Goal: Transaction & Acquisition: Purchase product/service

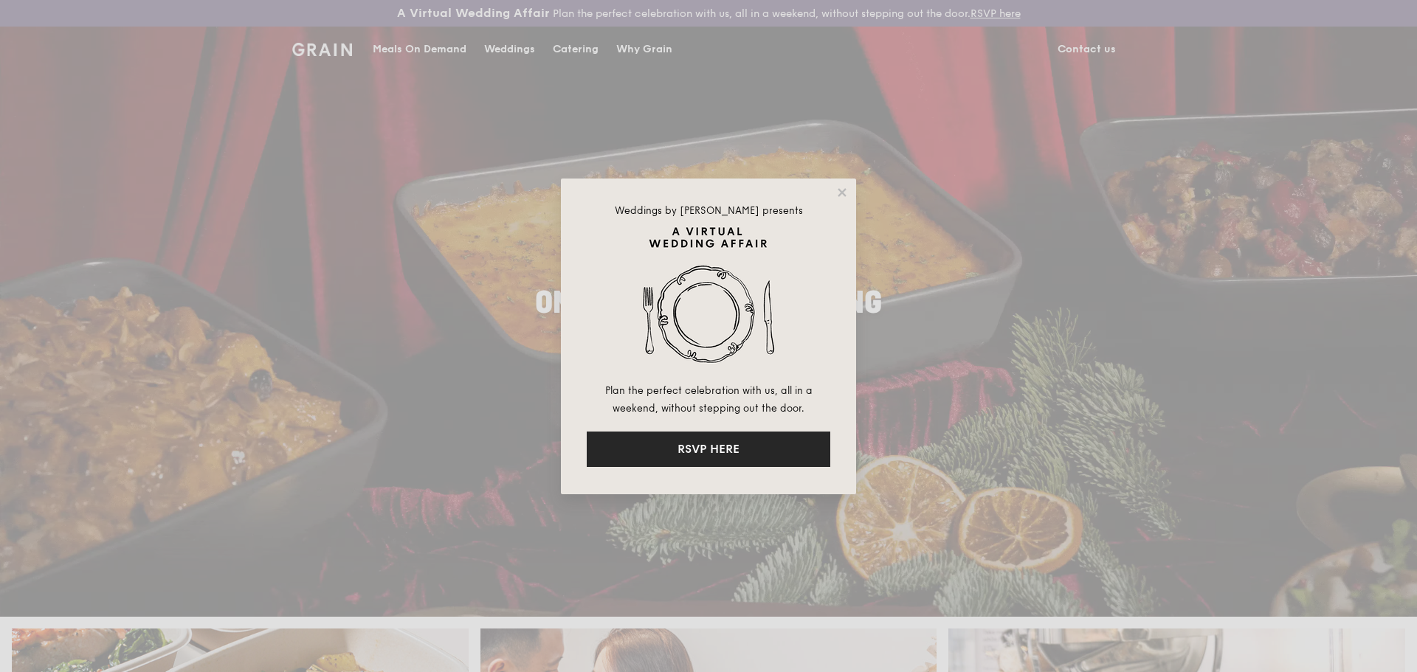
click at [763, 450] on button "RSVP HERE" at bounding box center [709, 449] width 244 height 35
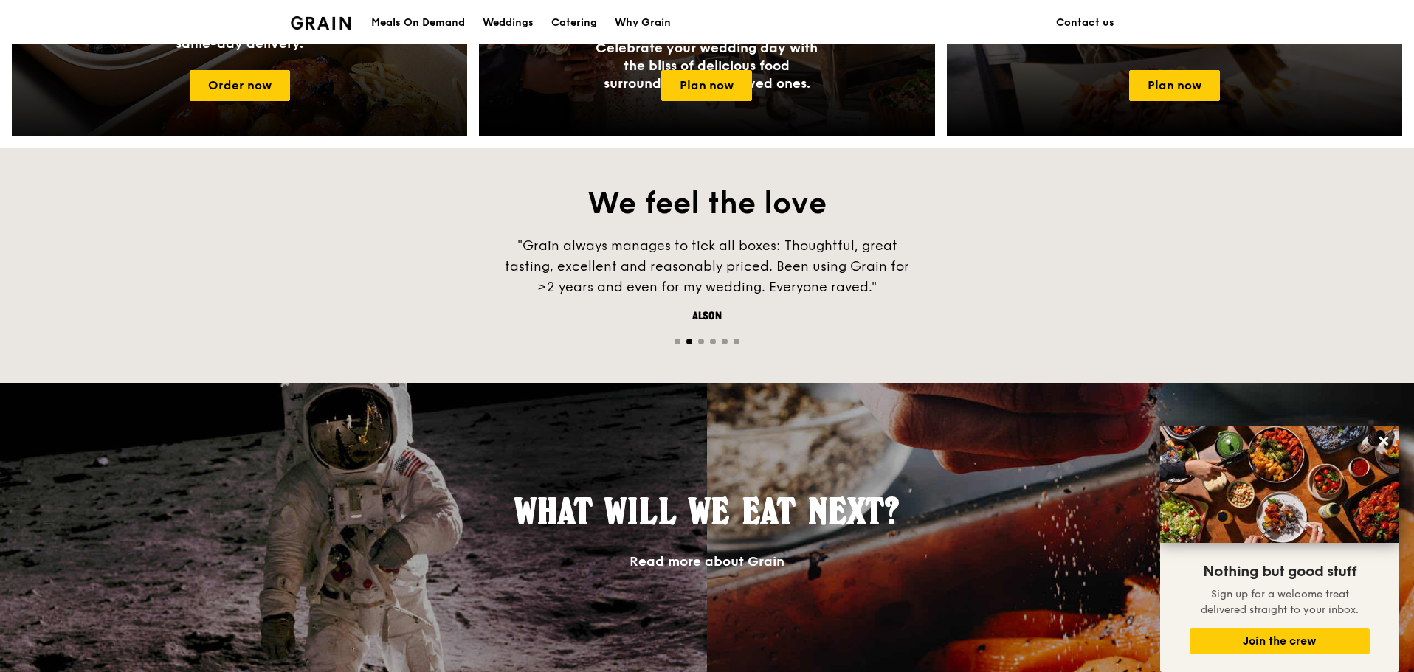
scroll to position [439, 0]
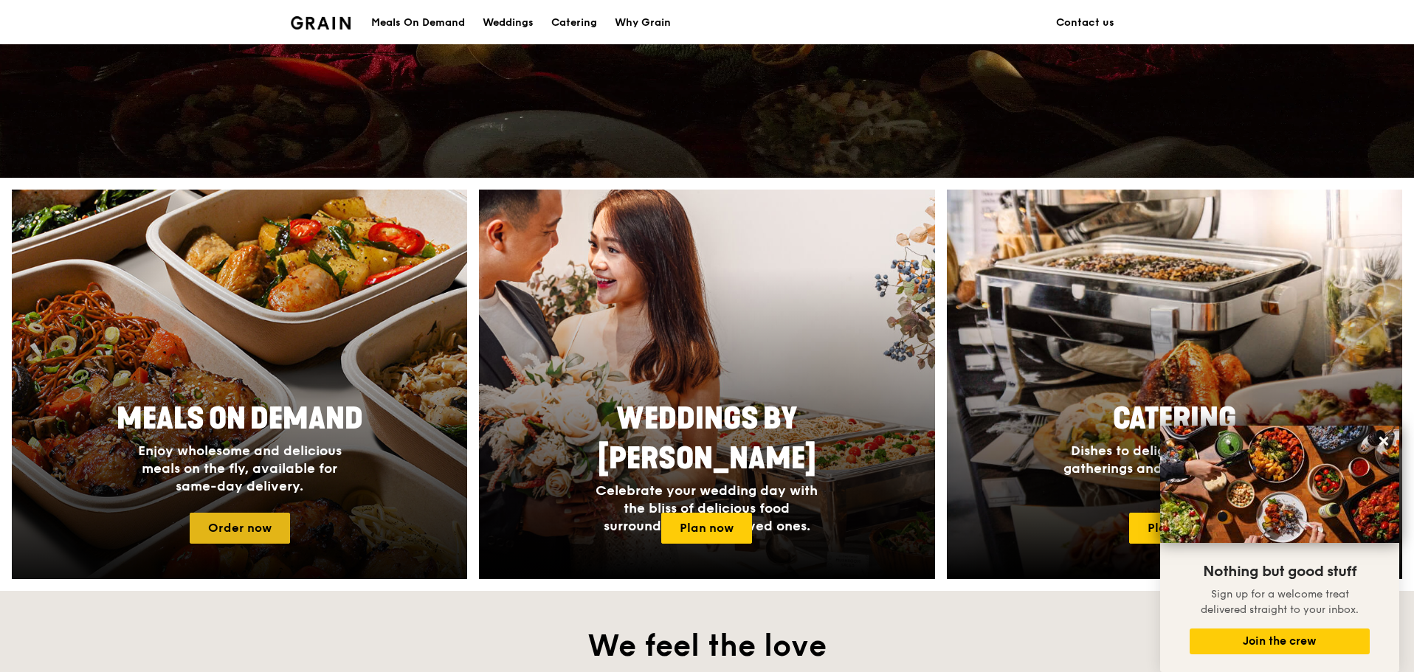
click at [257, 523] on link "Order now" at bounding box center [240, 528] width 100 height 31
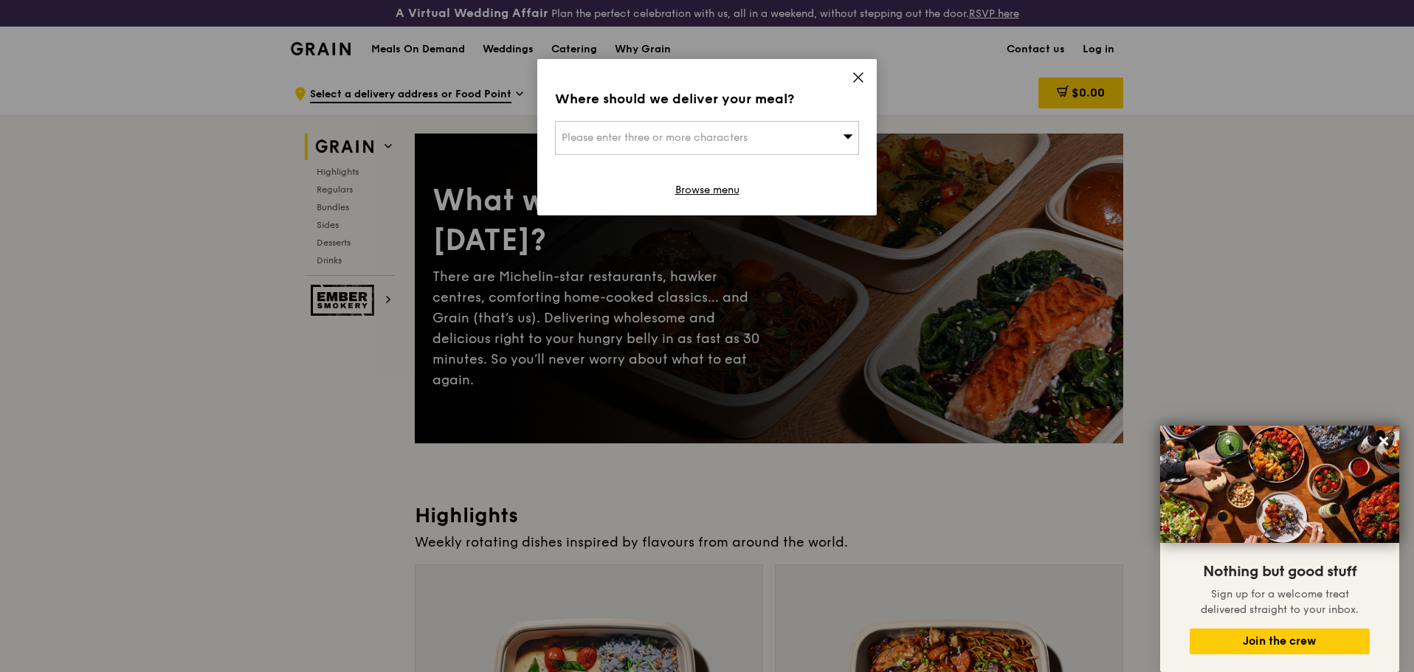
scroll to position [221, 0]
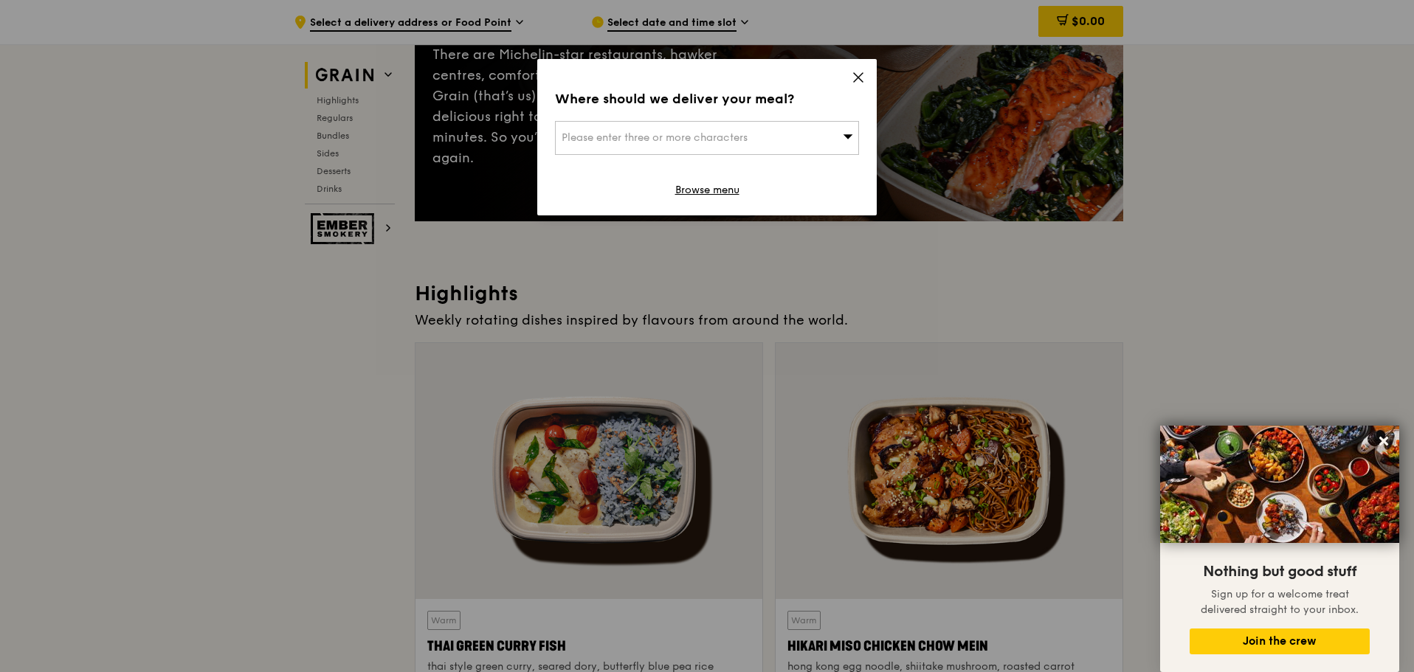
click at [855, 77] on icon at bounding box center [858, 77] width 13 height 13
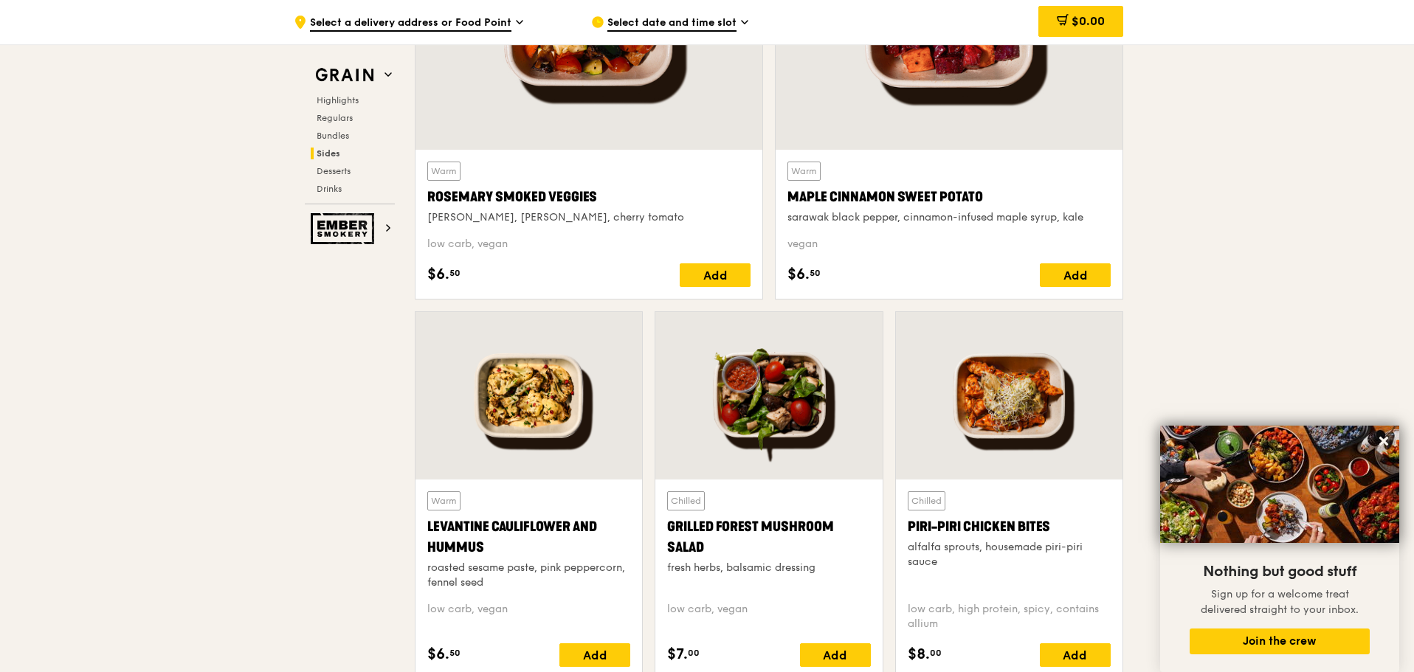
scroll to position [3602, 0]
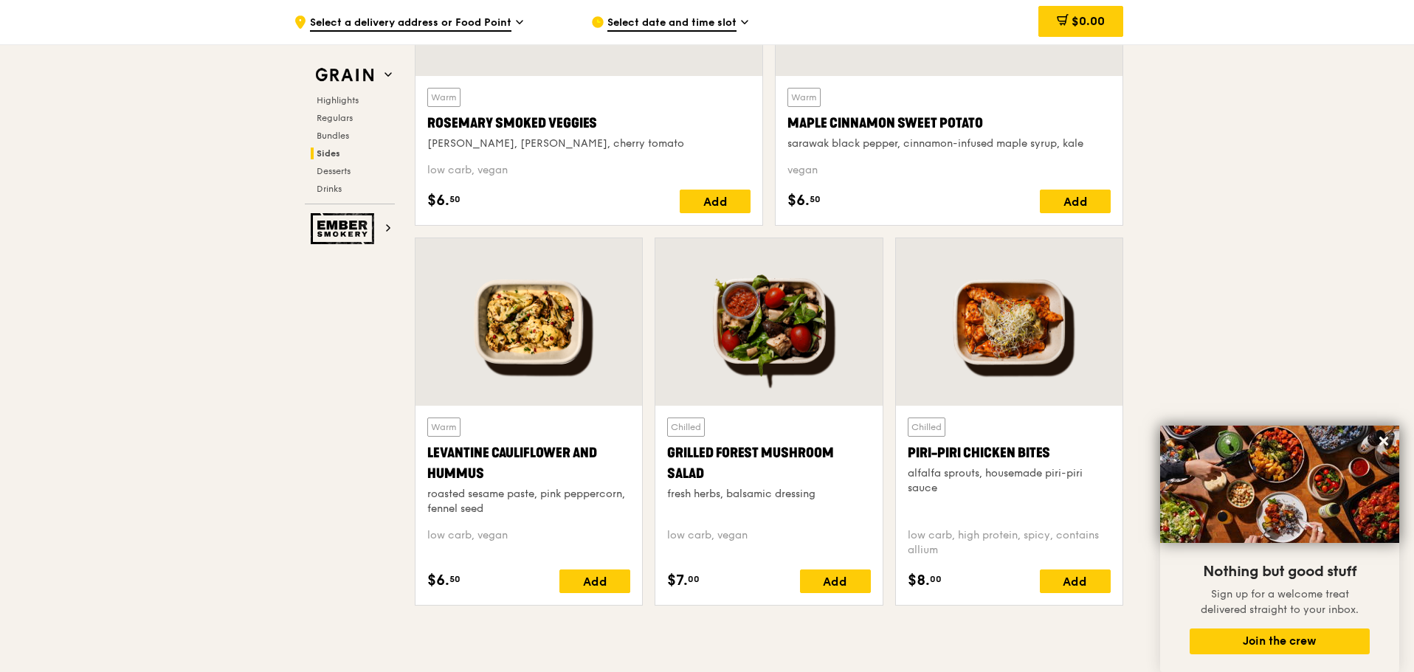
click at [1040, 331] on div at bounding box center [1009, 322] width 227 height 168
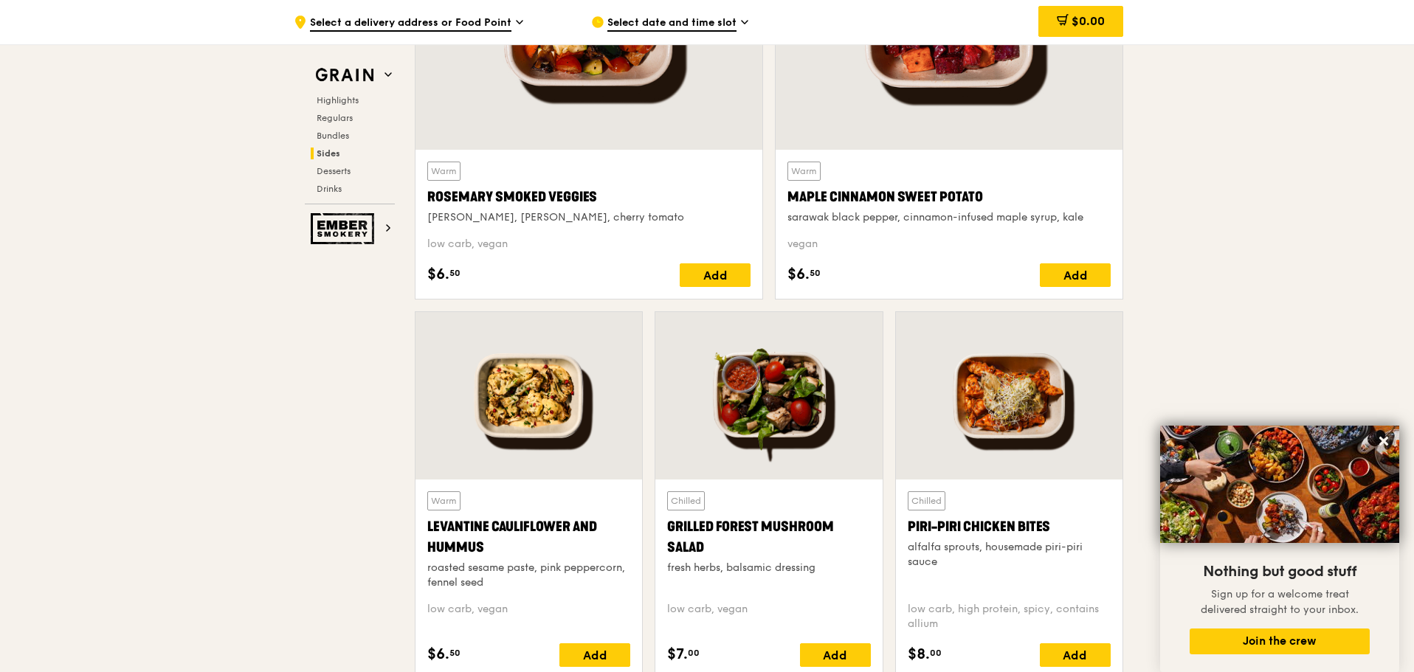
click at [769, 422] on div at bounding box center [768, 396] width 227 height 168
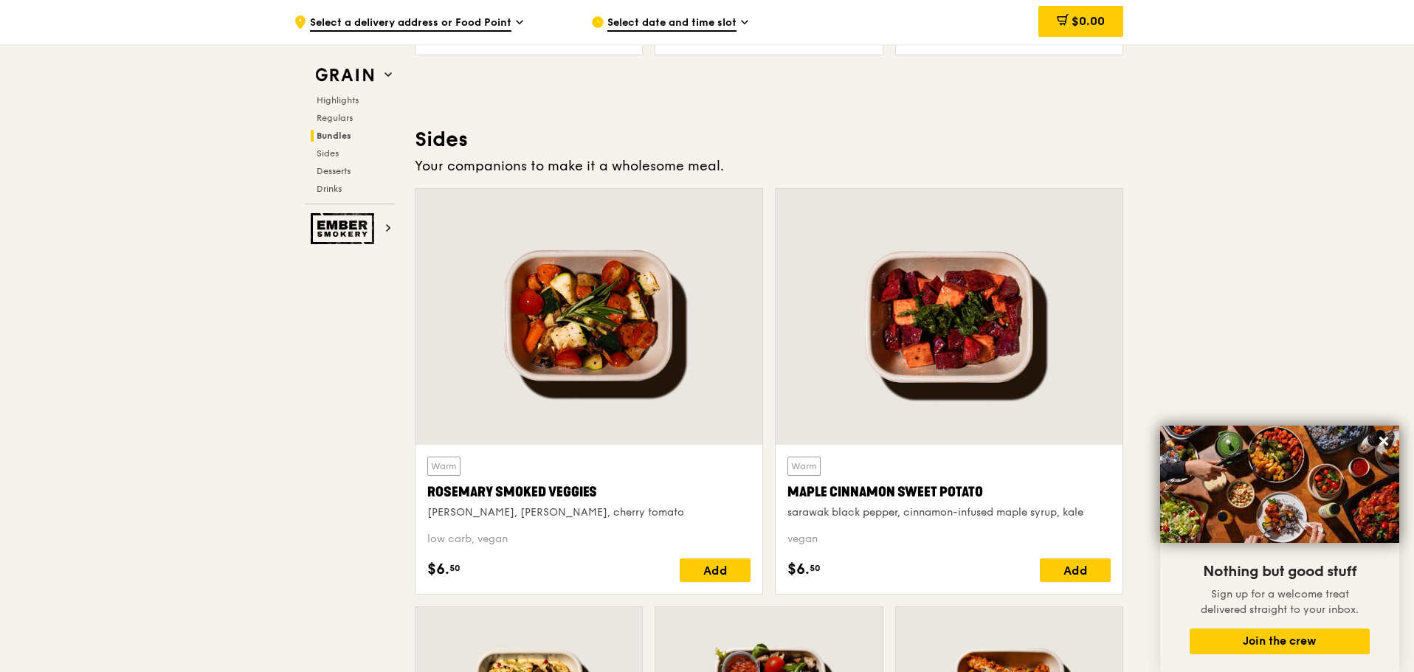
scroll to position [3159, 0]
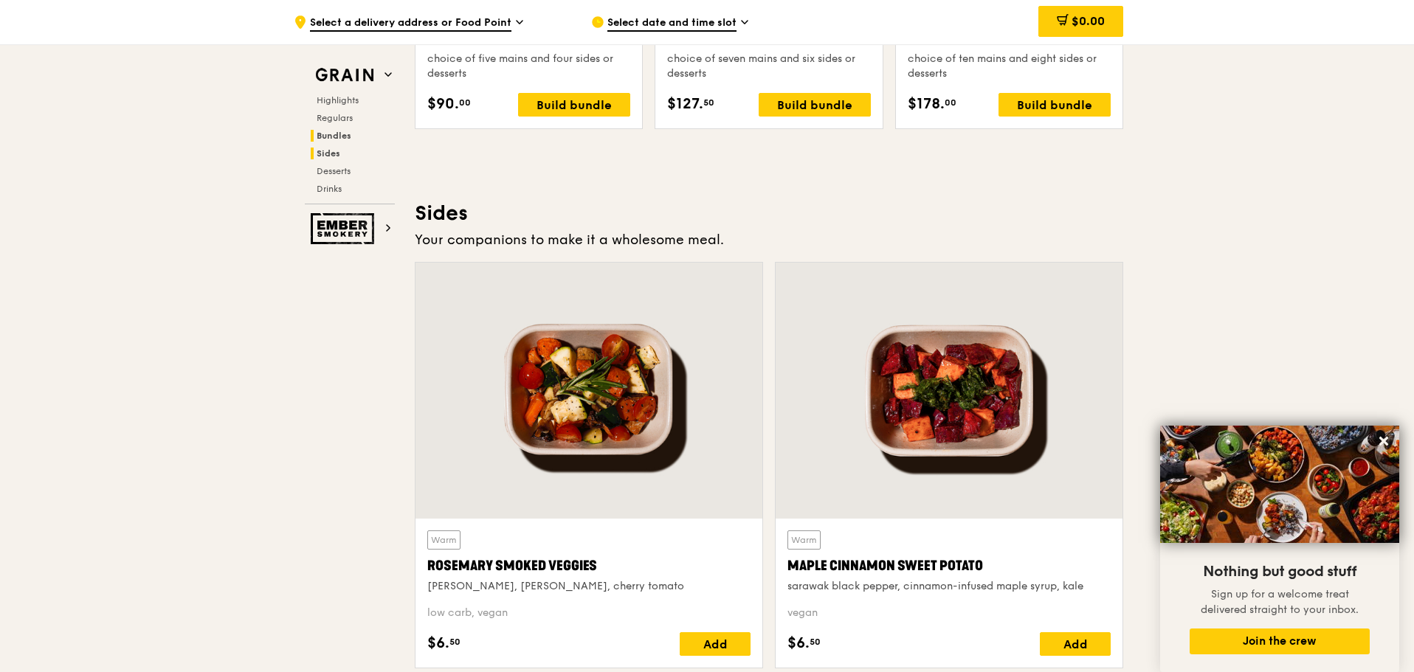
click at [326, 154] on span "Sides" at bounding box center [329, 153] width 24 height 10
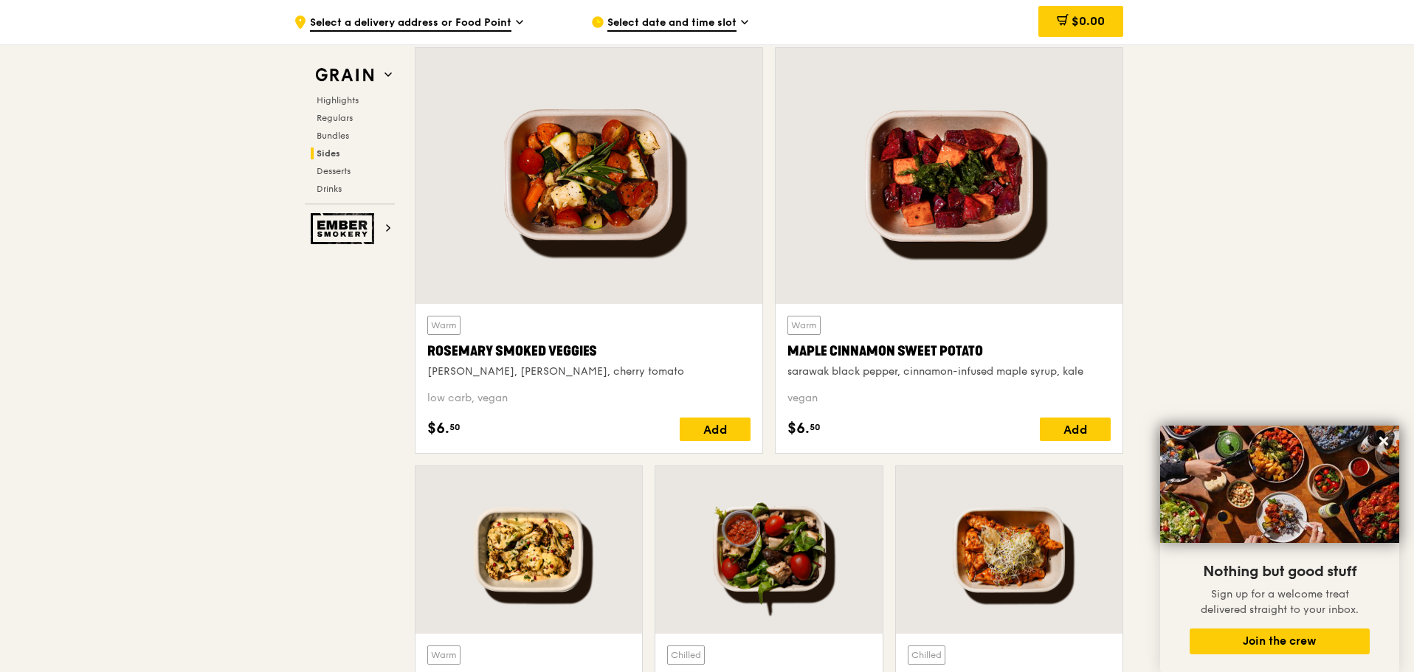
scroll to position [3300, 0]
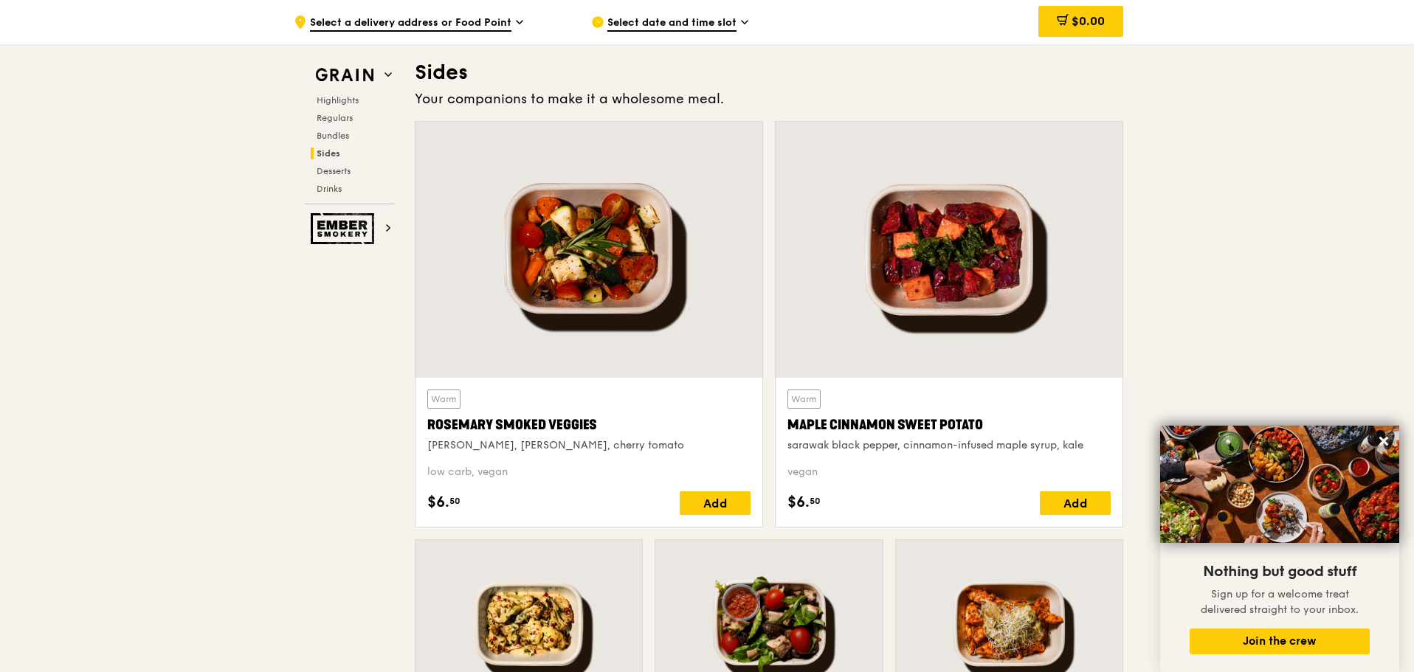
click at [630, 241] on div at bounding box center [589, 250] width 347 height 256
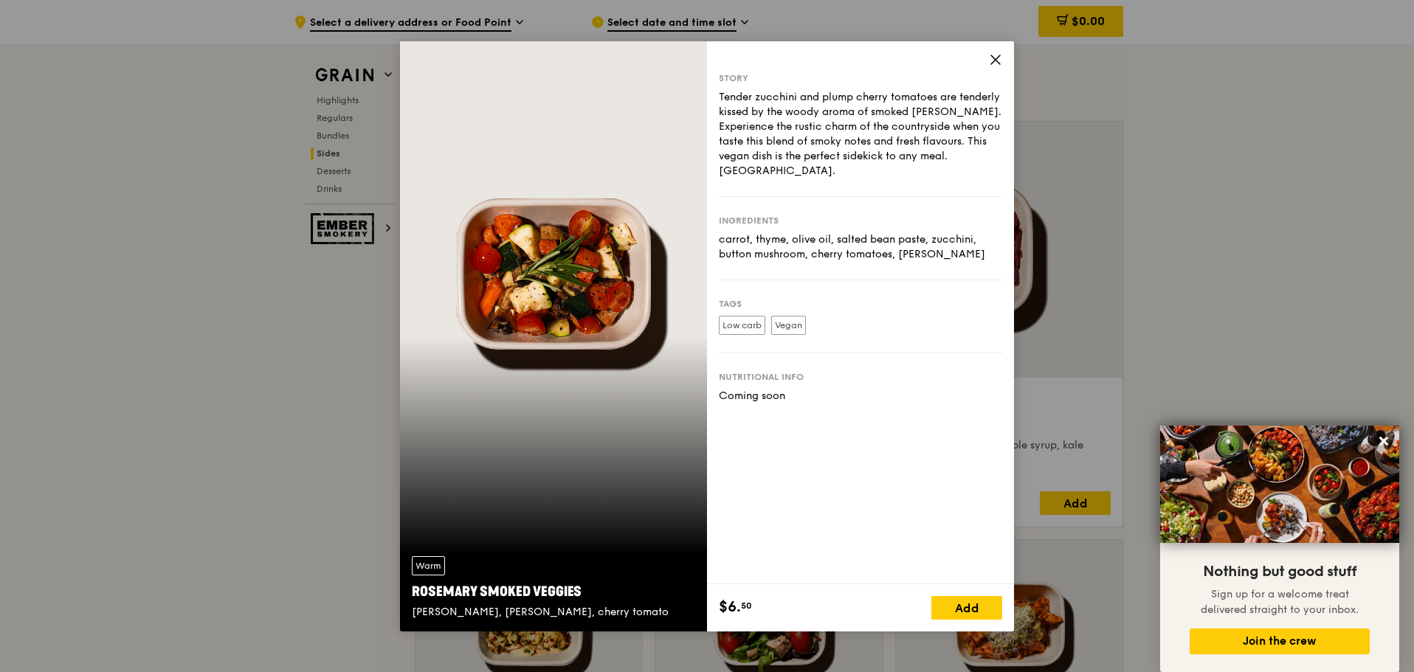
click at [998, 61] on icon at bounding box center [995, 59] width 9 height 9
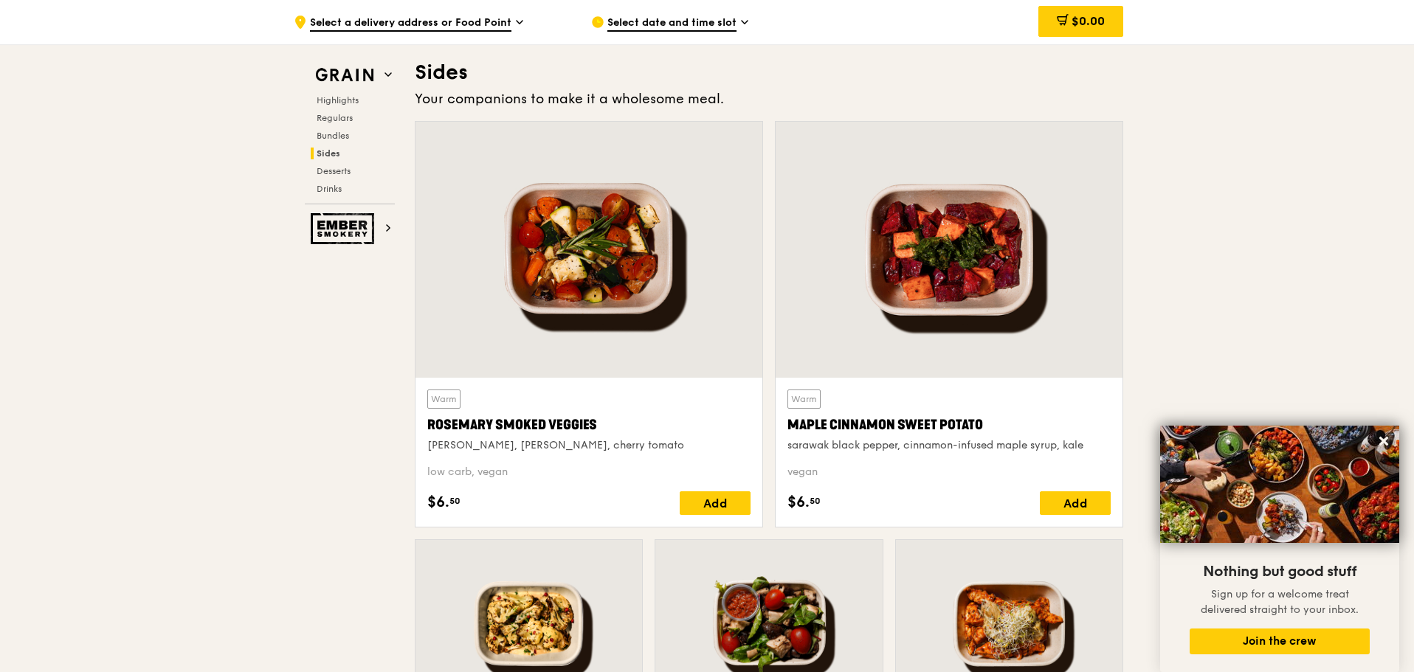
click at [588, 271] on div at bounding box center [589, 250] width 347 height 256
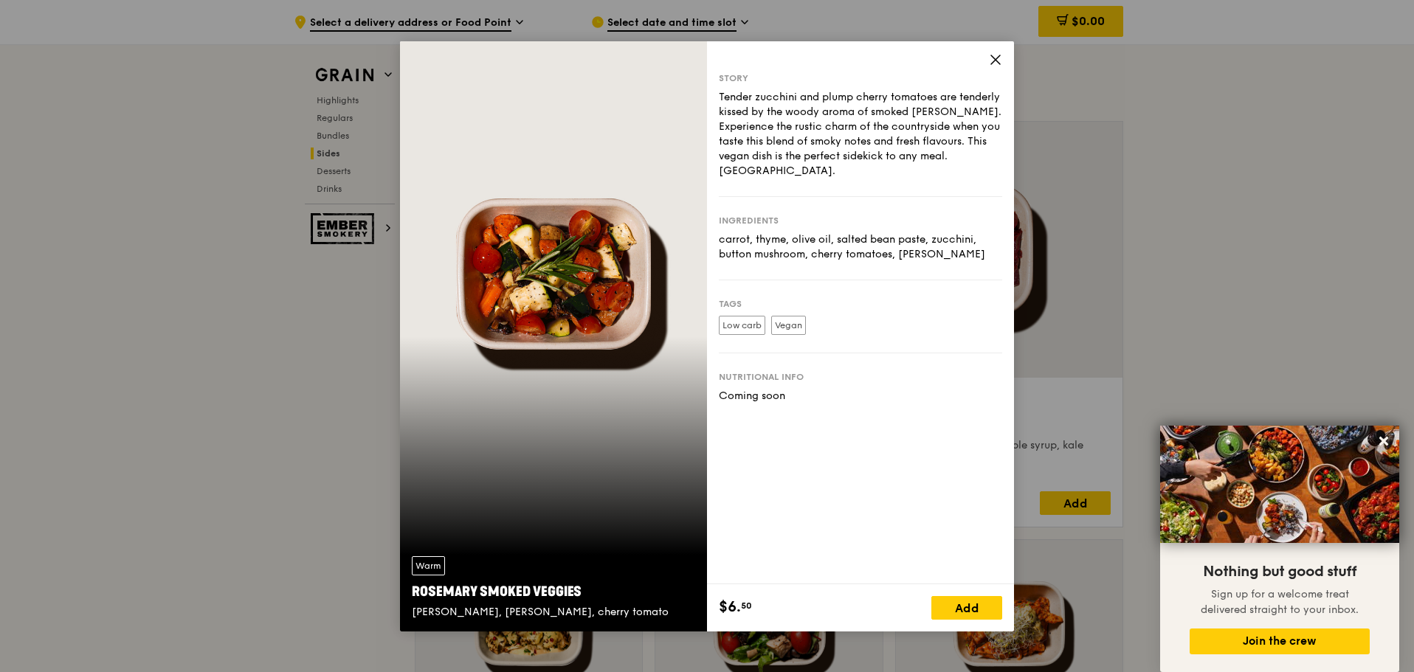
click at [998, 64] on icon at bounding box center [995, 59] width 13 height 13
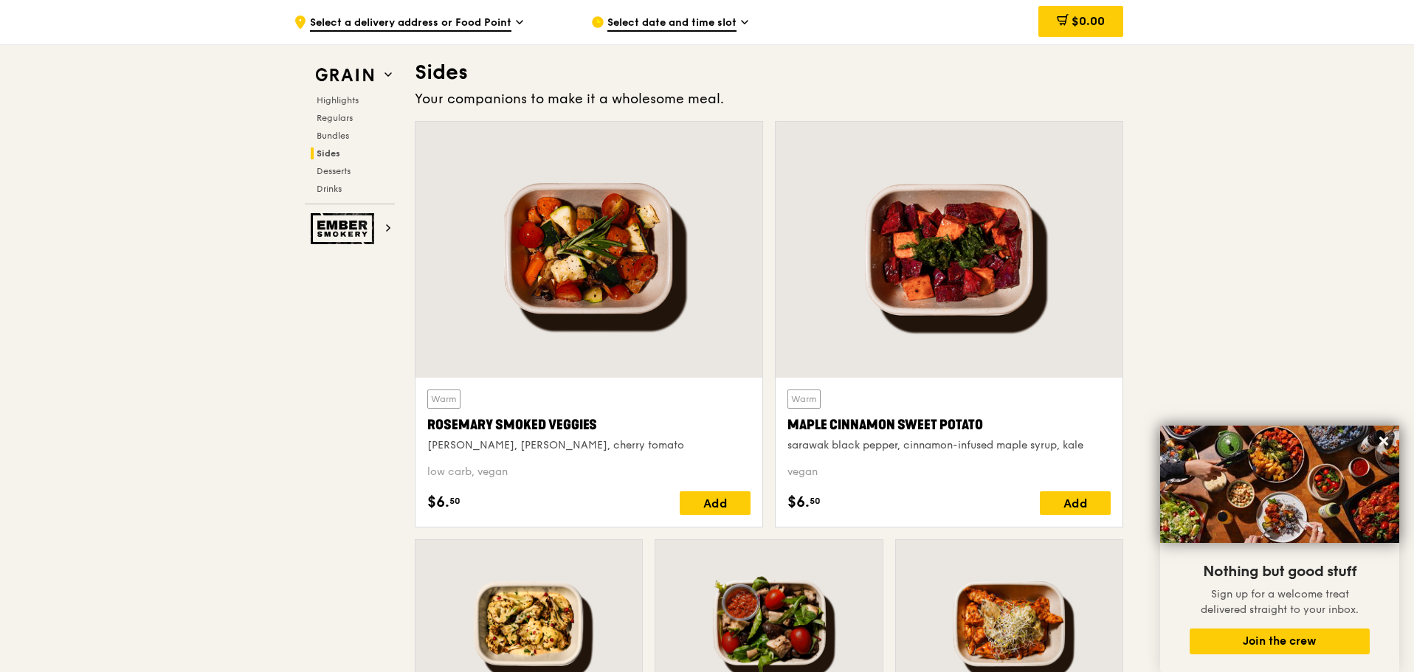
click at [954, 275] on div at bounding box center [949, 250] width 347 height 256
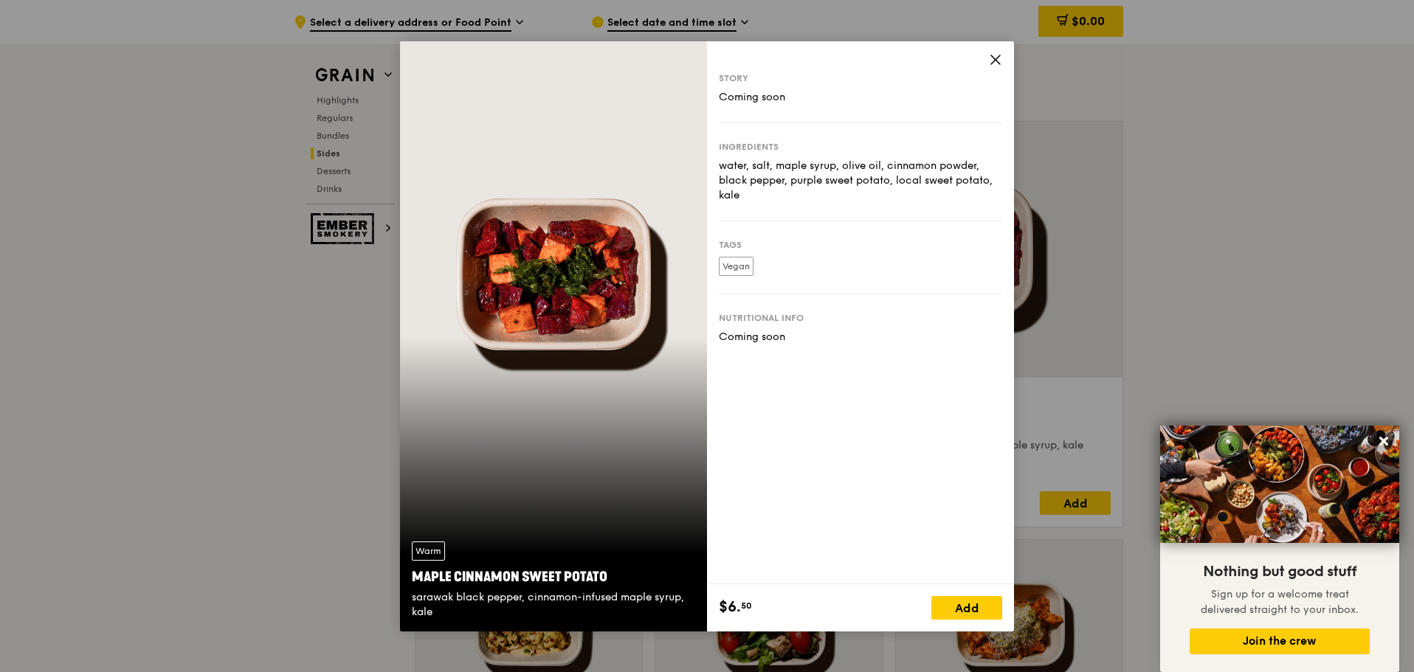
click at [999, 60] on icon at bounding box center [995, 59] width 13 height 13
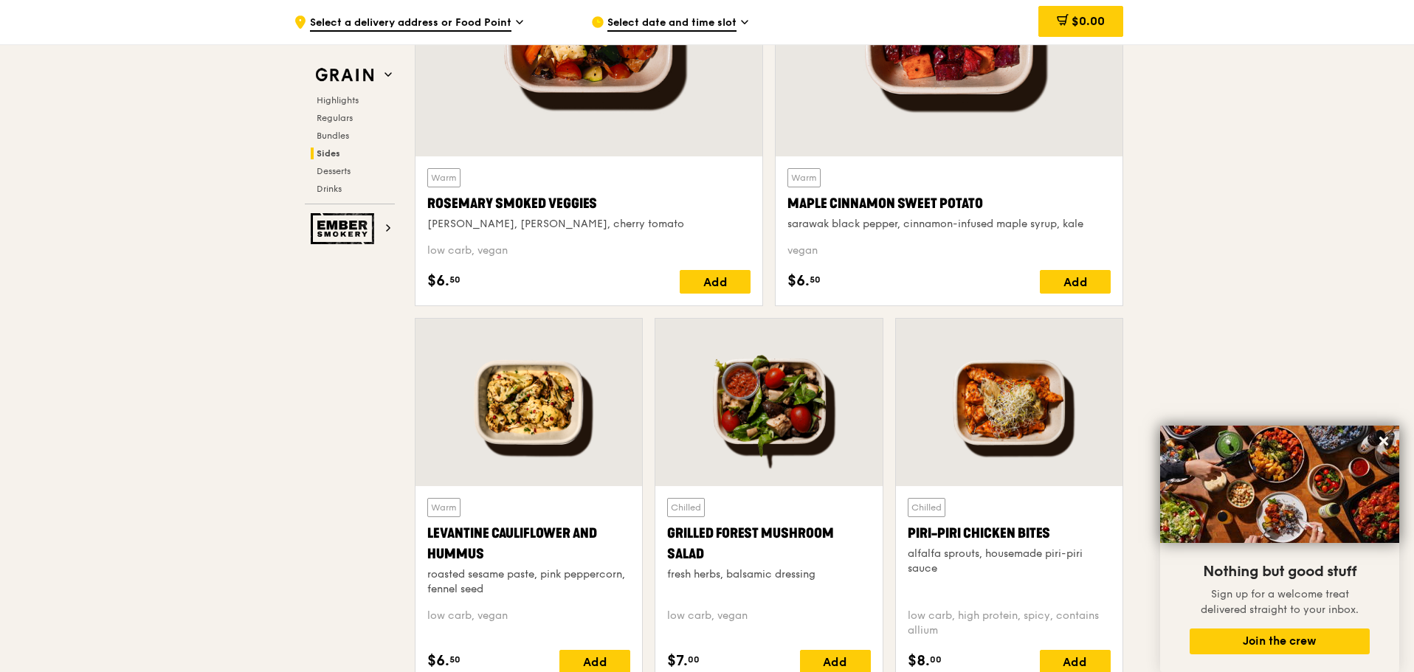
scroll to position [3596, 0]
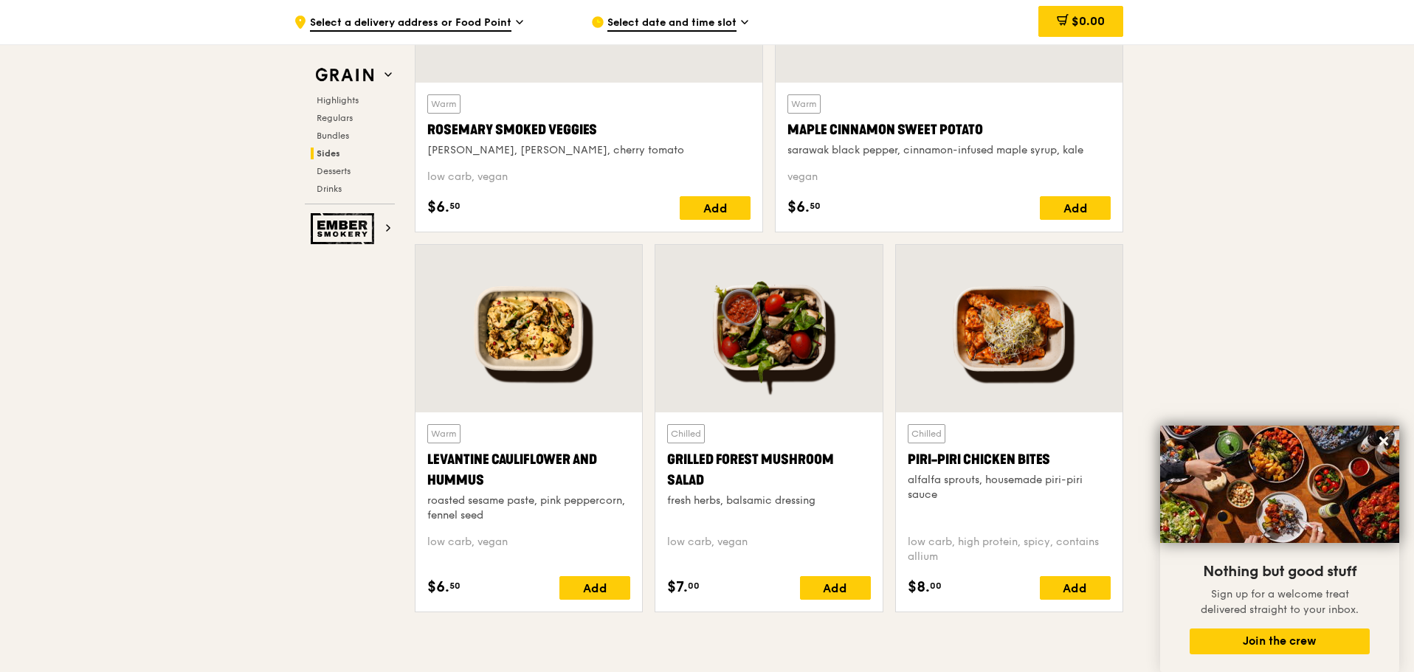
click at [969, 352] on div at bounding box center [1009, 329] width 227 height 168
click at [795, 382] on div at bounding box center [768, 329] width 227 height 168
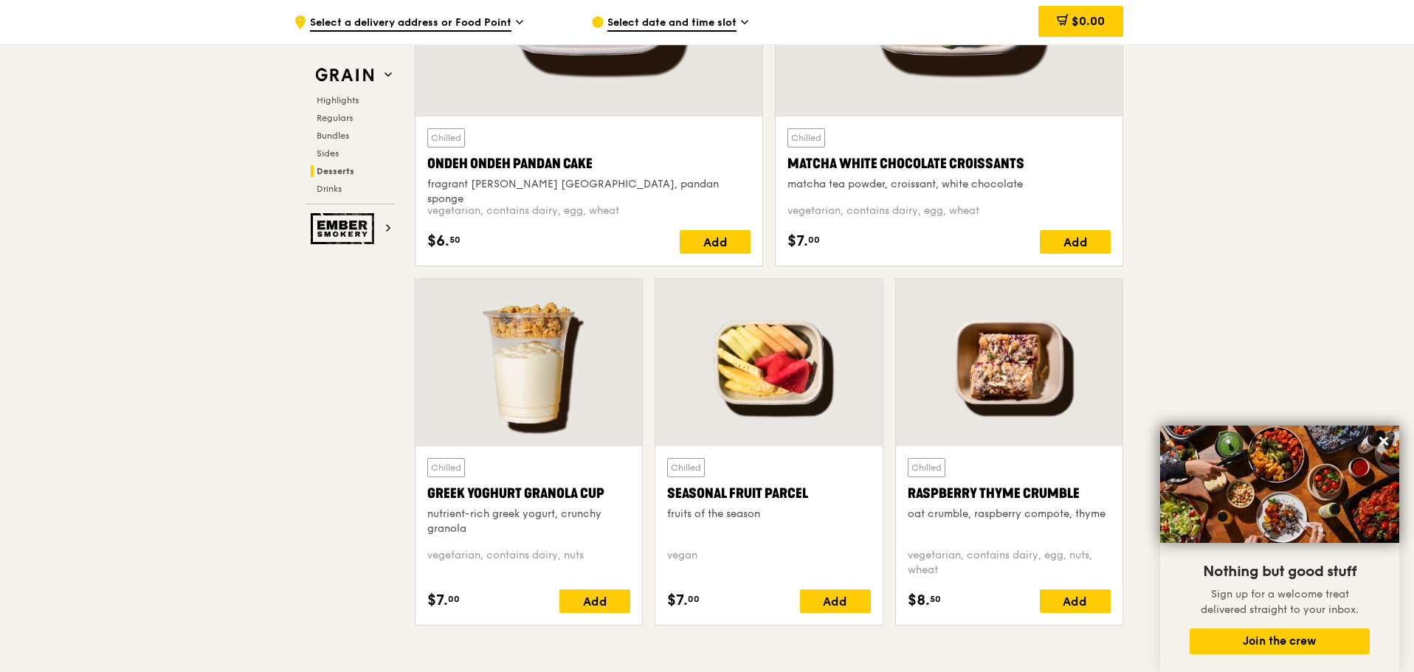
scroll to position [4555, 0]
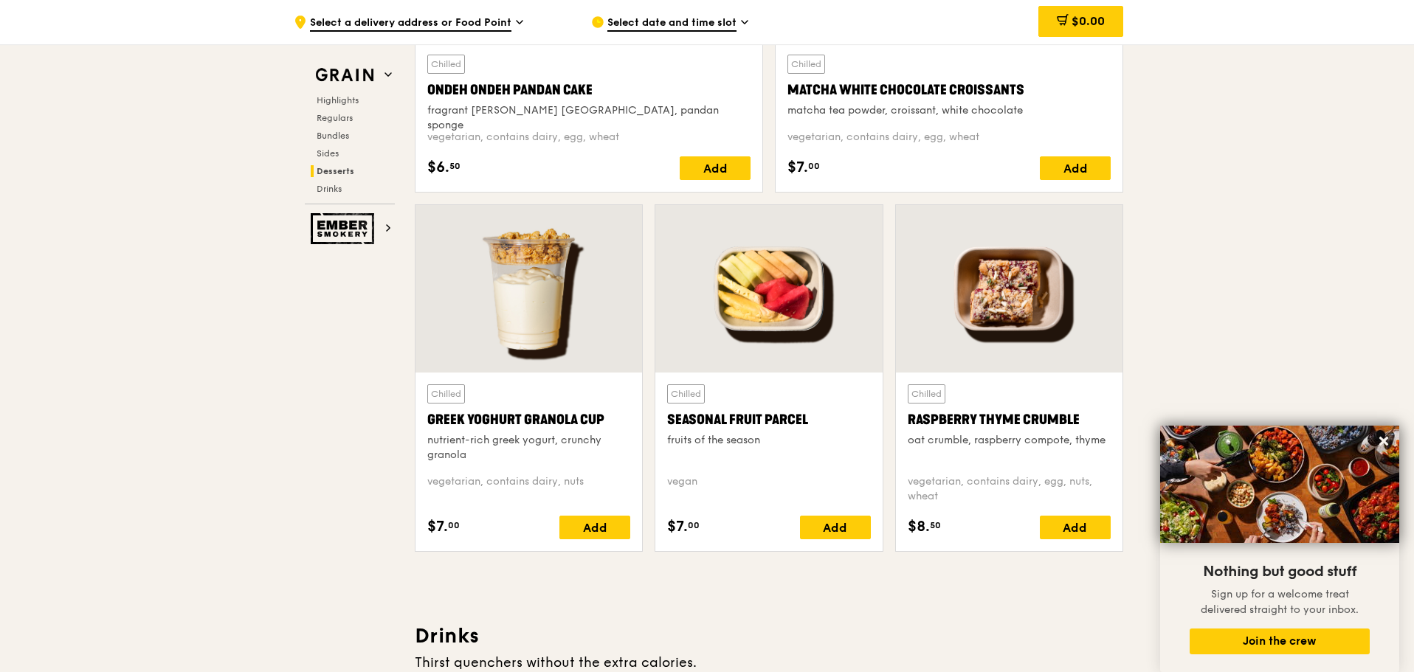
click at [1070, 302] on div at bounding box center [1009, 289] width 227 height 168
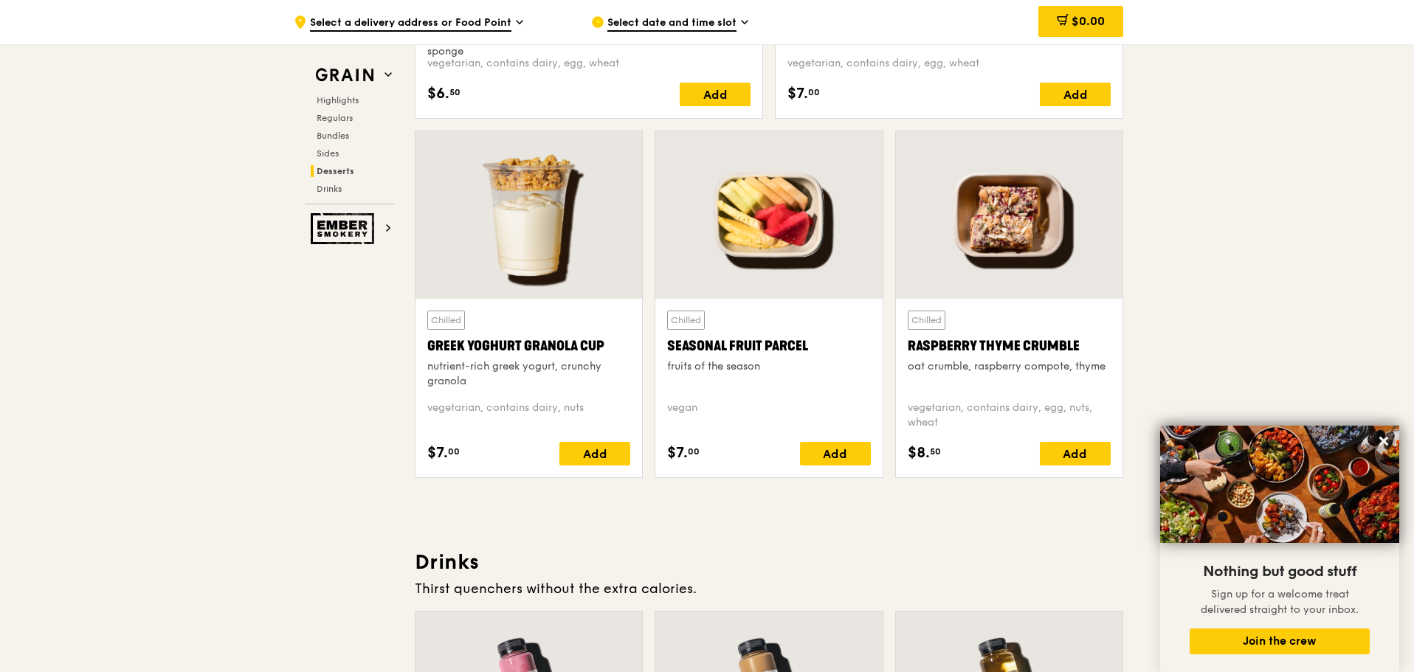
scroll to position [4334, 0]
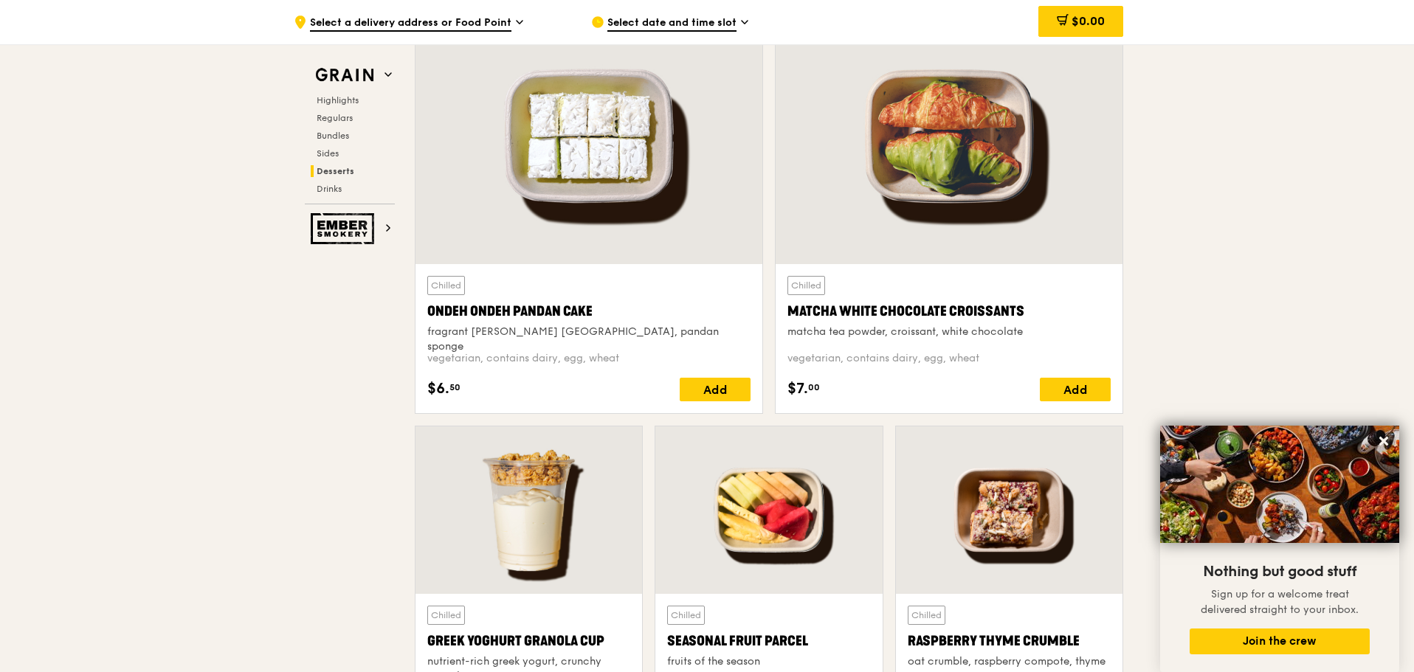
click at [554, 192] on div at bounding box center [589, 136] width 347 height 256
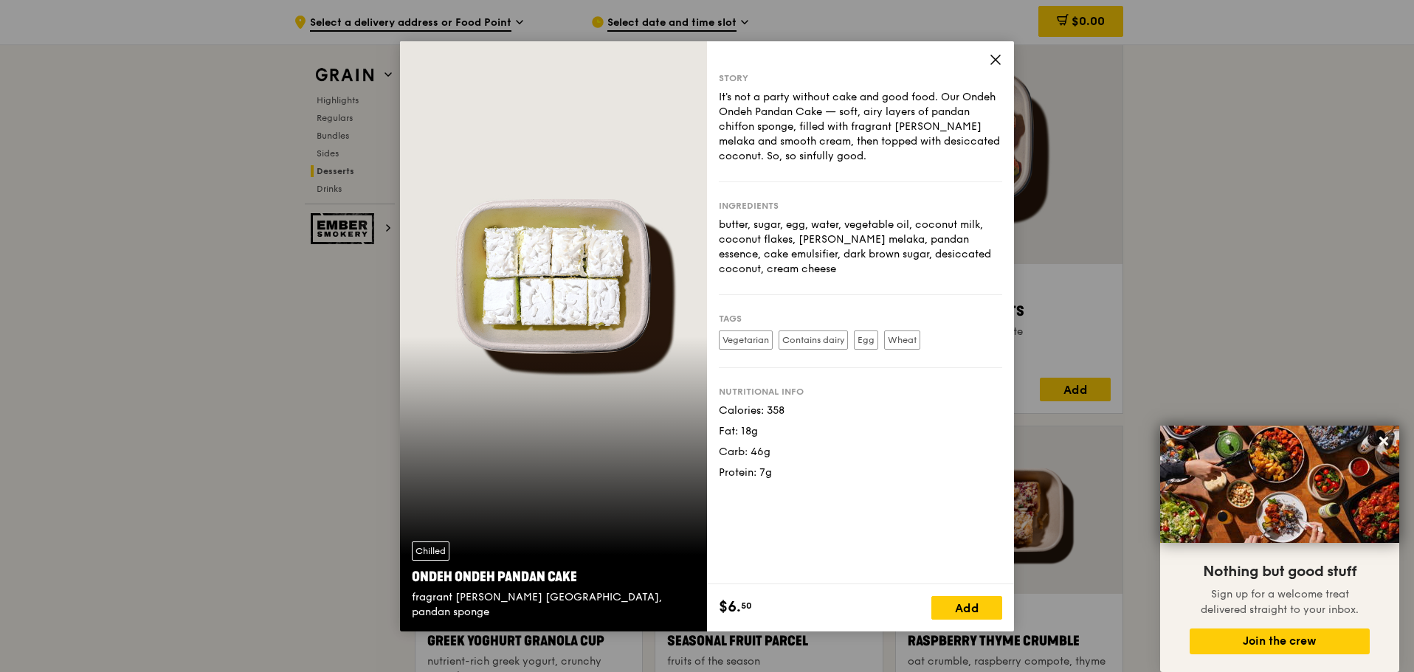
click at [994, 58] on icon at bounding box center [995, 59] width 9 height 9
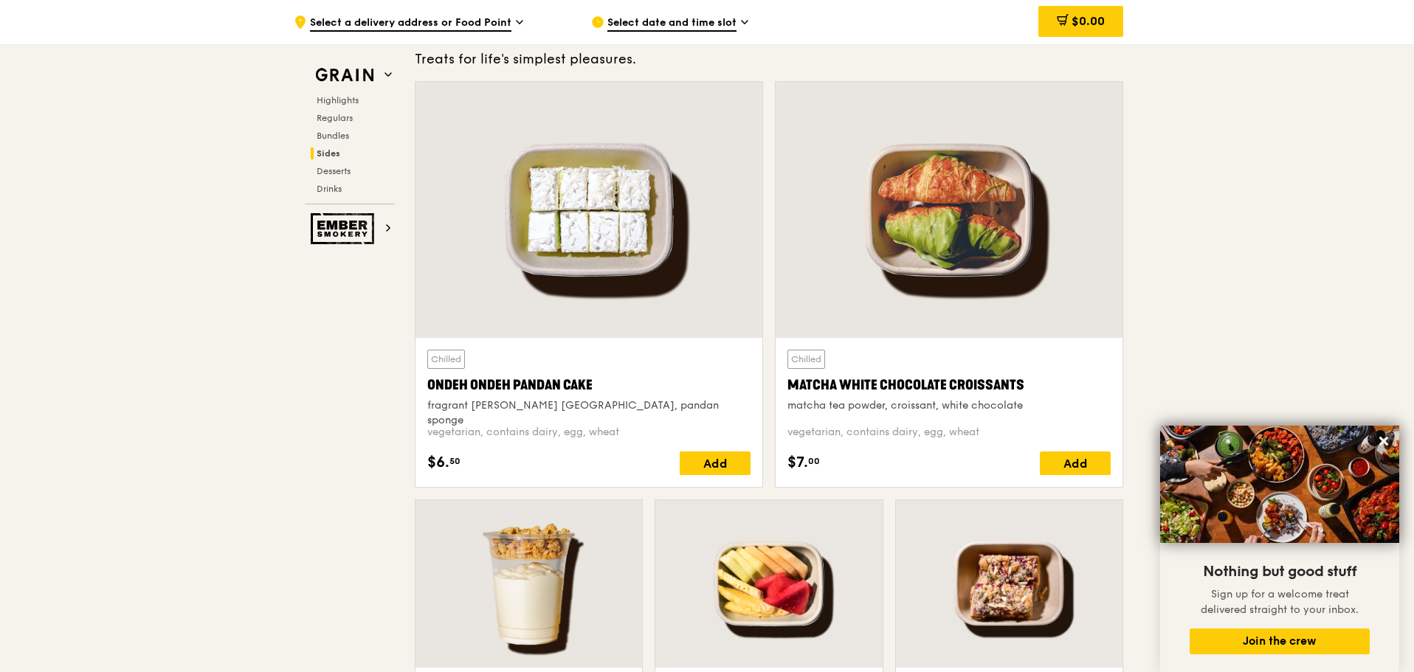
scroll to position [4186, 0]
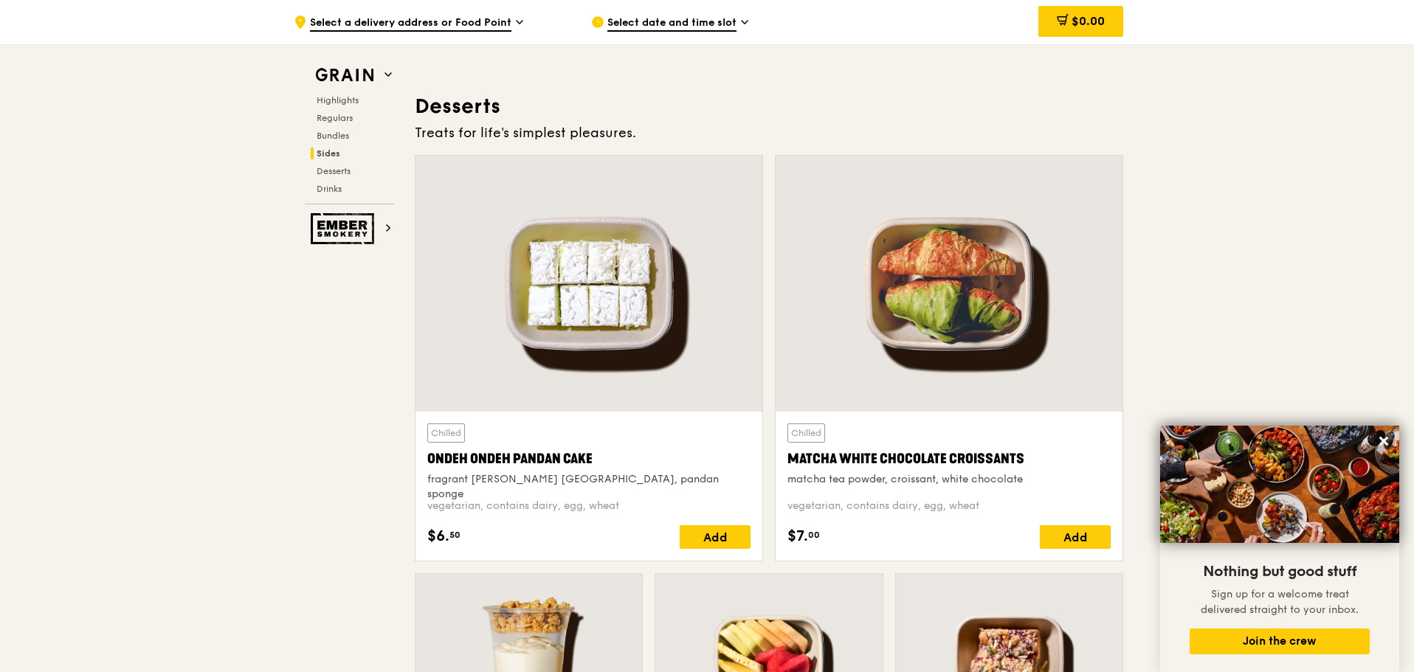
click at [918, 308] on div at bounding box center [949, 284] width 347 height 256
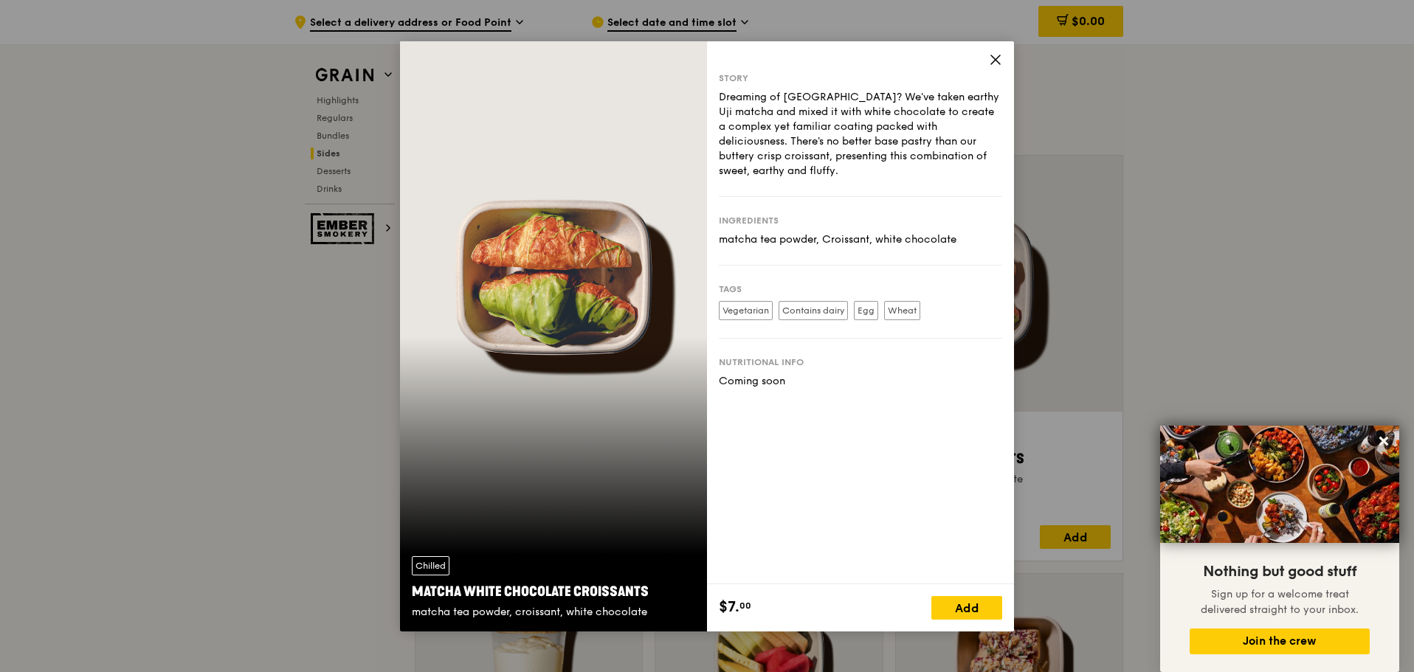
click at [574, 312] on div "Chilled Matcha White Chocolate Croissants matcha tea powder, croissant, white c…" at bounding box center [553, 336] width 307 height 591
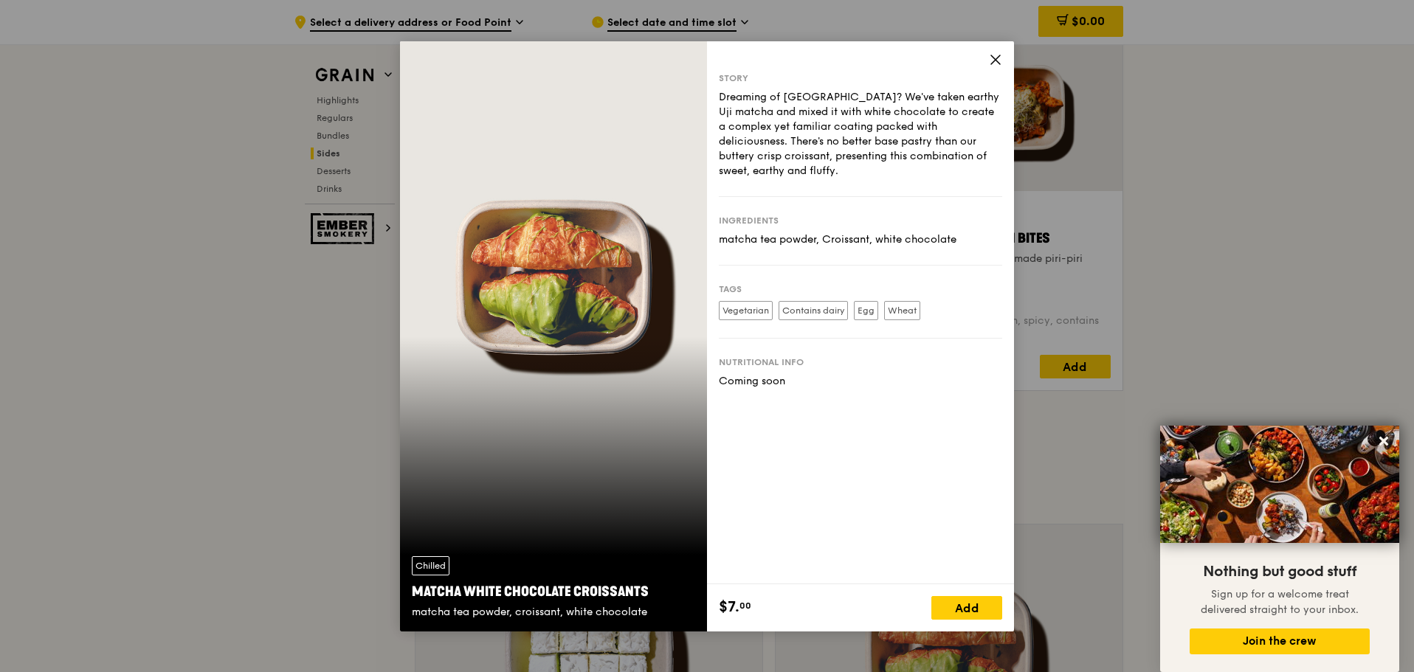
scroll to position [3965, 0]
